Goal: Find specific page/section: Find specific page/section

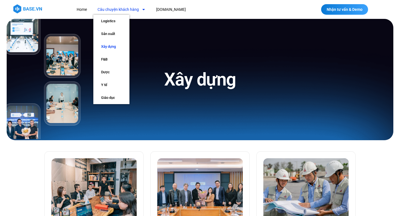
click at [137, 9] on link "Câu chuyện khách hàng" at bounding box center [121, 9] width 56 height 10
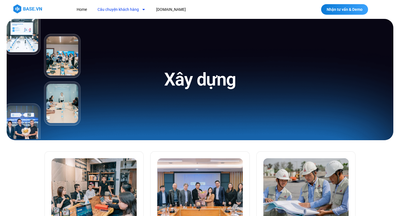
click at [137, 9] on link "Câu chuyện khách hàng" at bounding box center [121, 9] width 56 height 10
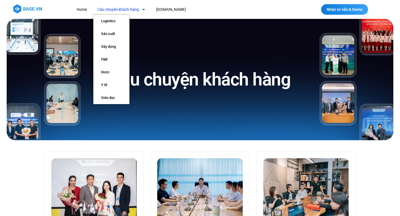
click at [144, 9] on icon "Menu" at bounding box center [143, 9] width 2 height 1
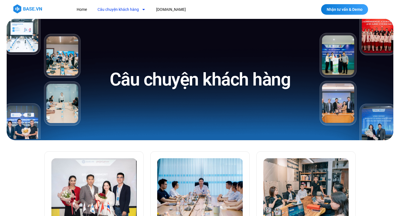
click at [144, 9] on icon "Menu" at bounding box center [143, 9] width 2 height 1
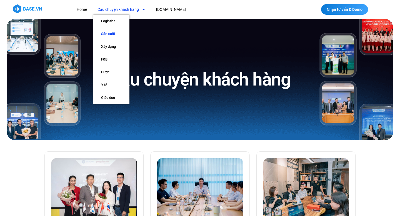
click at [108, 34] on link "Sản xuất" at bounding box center [111, 33] width 36 height 13
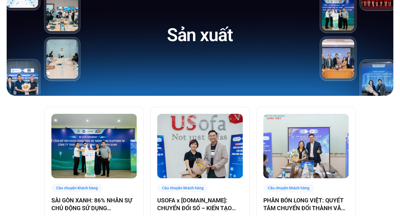
scroll to position [52, 0]
